Goal: Check status

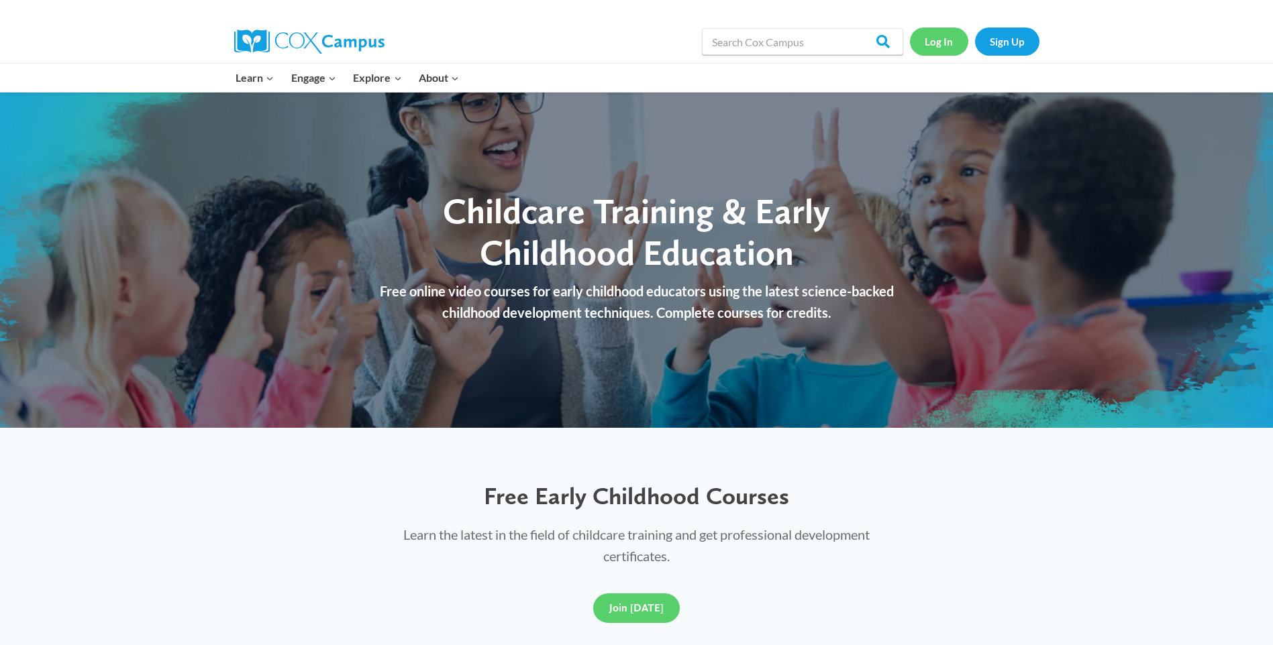
click at [952, 40] on link "Log In" at bounding box center [939, 42] width 58 height 28
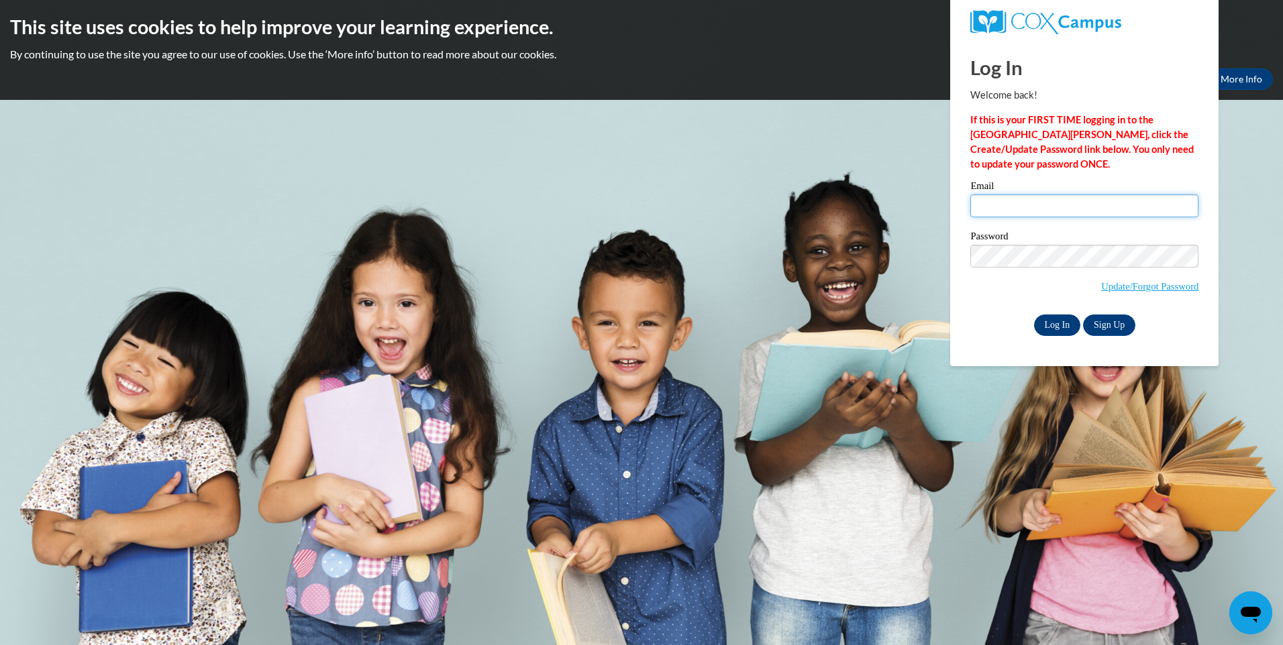
type input "[EMAIL_ADDRESS][DOMAIN_NAME]"
click at [1072, 327] on input "Log In" at bounding box center [1057, 325] width 47 height 21
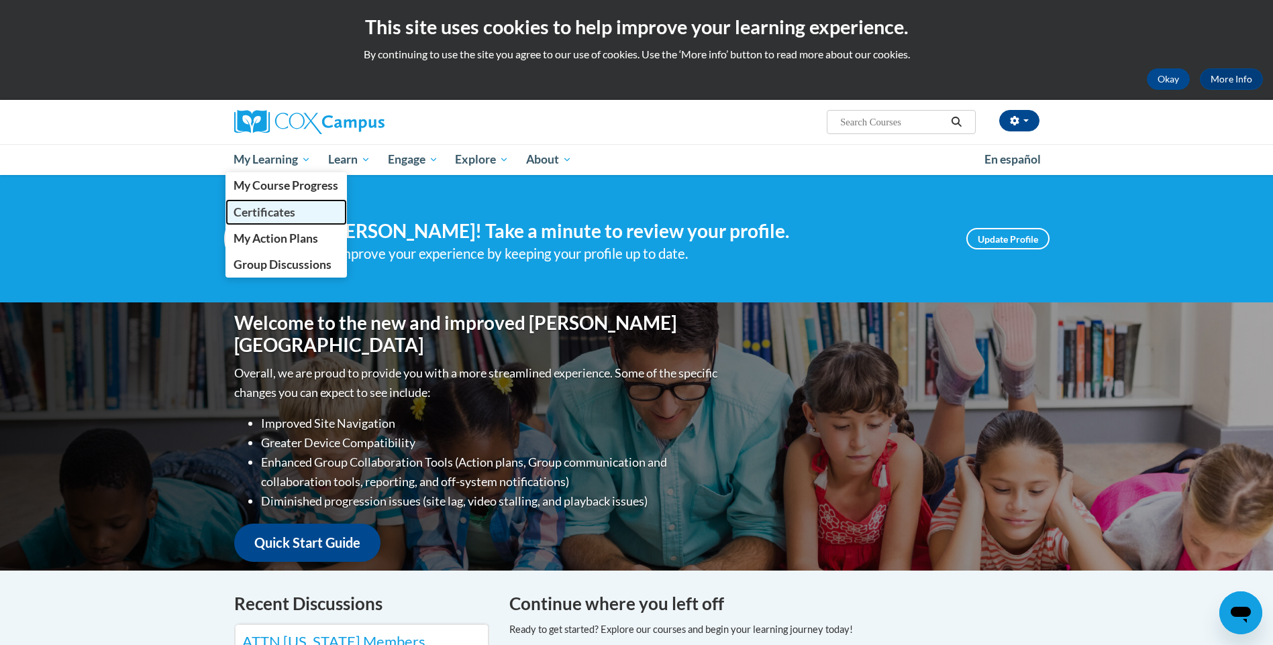
click at [293, 215] on span "Certificates" at bounding box center [264, 212] width 62 height 14
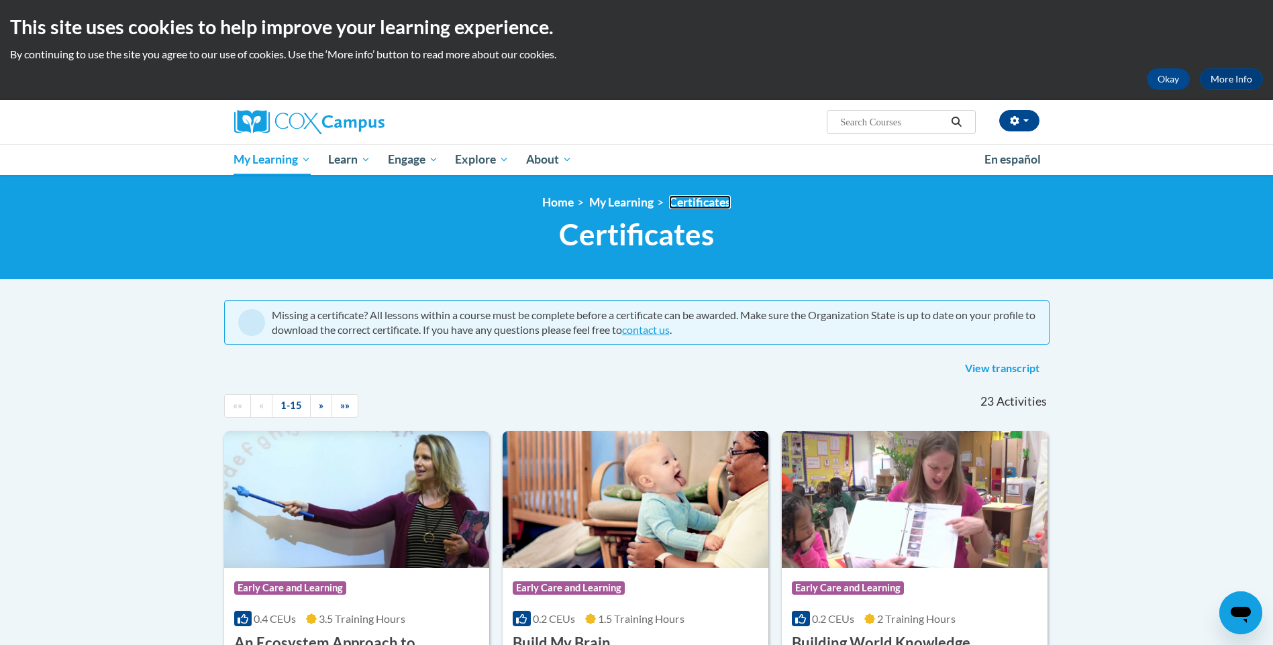
click at [692, 205] on link "Certificates" at bounding box center [700, 202] width 62 height 14
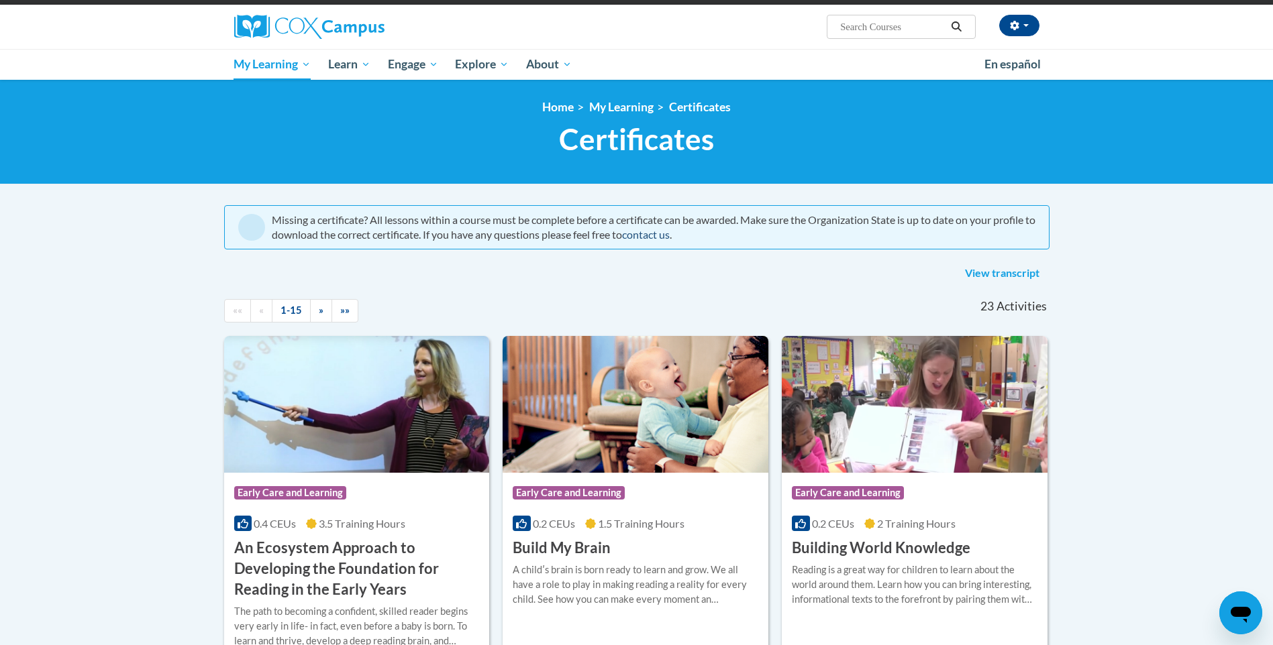
scroll to position [67, 0]
